Goal: Task Accomplishment & Management: Manage account settings

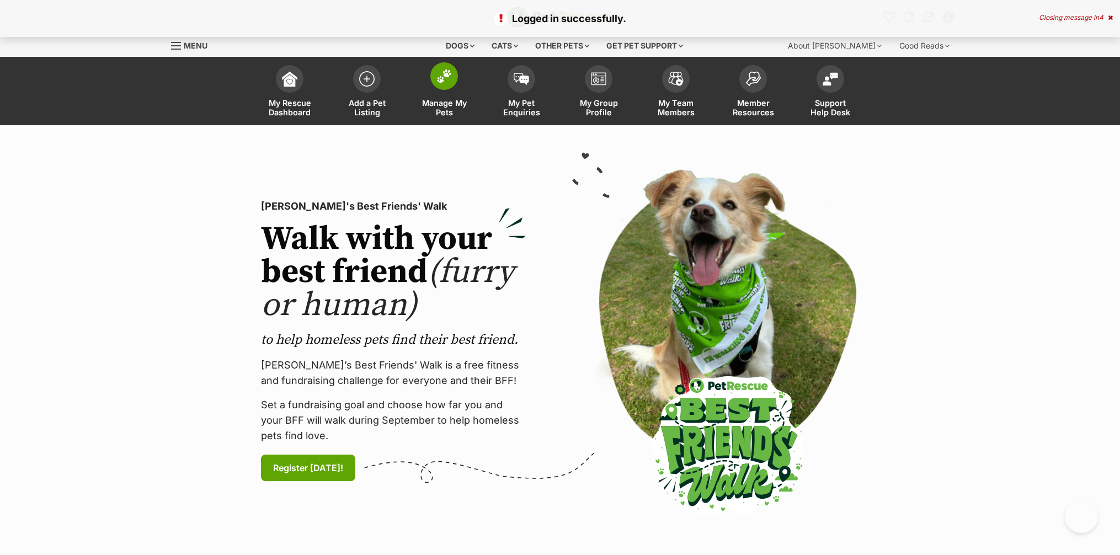
click at [444, 81] on img at bounding box center [443, 76] width 15 height 14
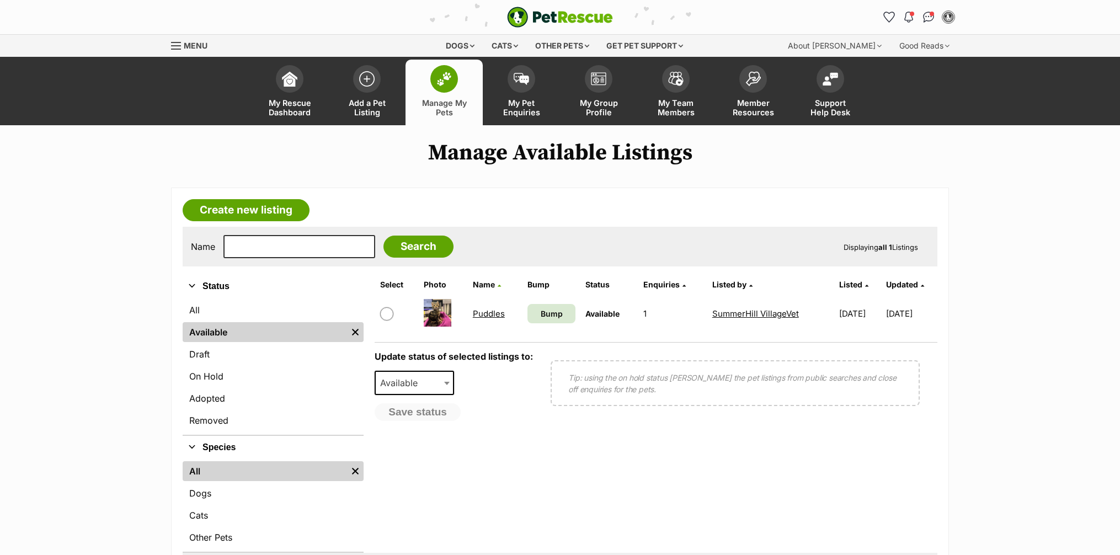
click at [490, 318] on link "Puddles" at bounding box center [489, 313] width 32 height 10
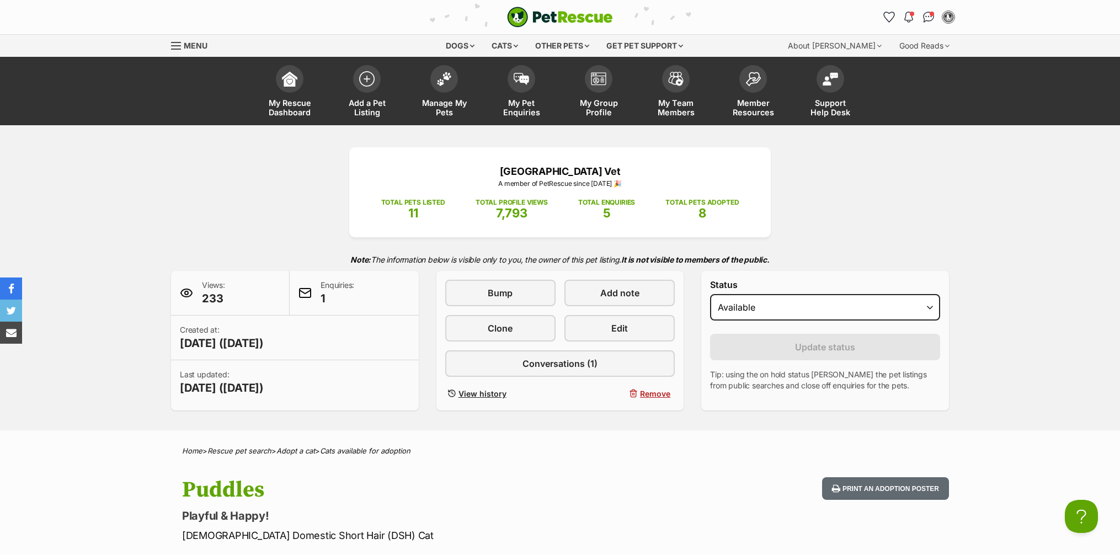
click at [319, 294] on div "Enquiries: 1" at bounding box center [354, 293] width 129 height 45
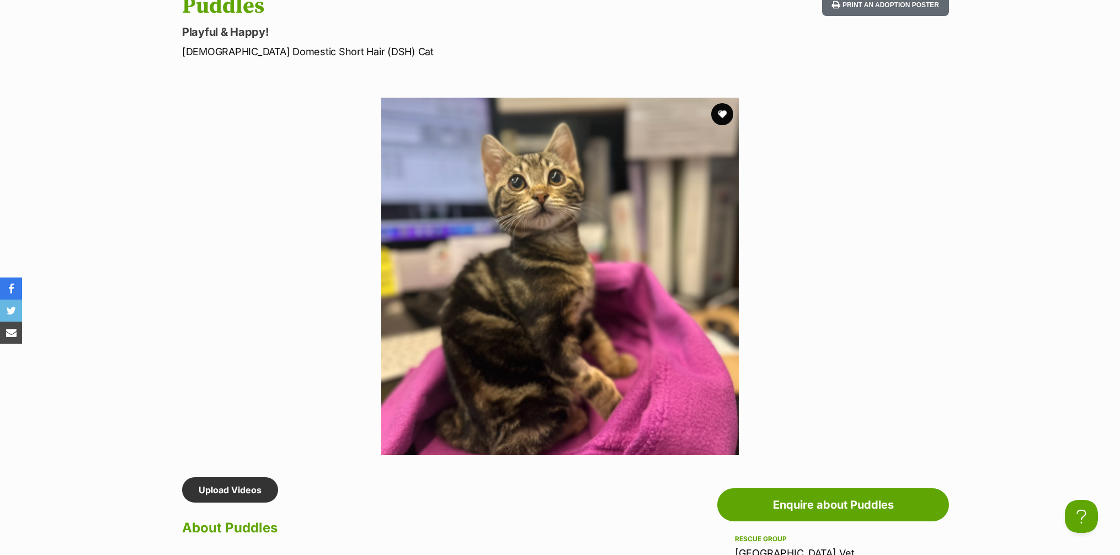
scroll to position [459, 0]
